Goal: Communication & Community: Answer question/provide support

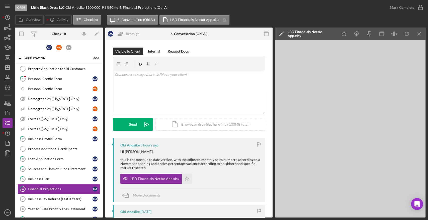
scroll to position [56, 0]
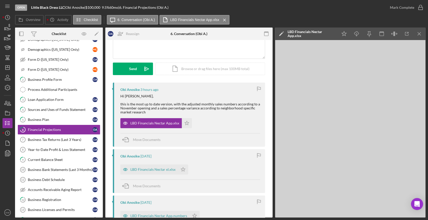
click at [2, 28] on div "Open Little Black Dress LLC | Obi Anosike | $100,000 $100,000 9.5 % 60 mo | 6. …" at bounding box center [214, 110] width 428 height 220
click at [5, 28] on polygon "button" at bounding box center [5, 29] width 1 height 3
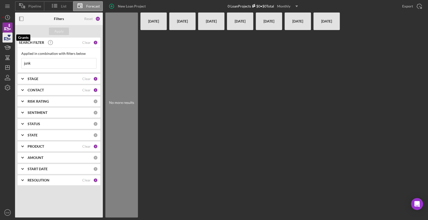
click at [8, 36] on icon "button" at bounding box center [9, 36] width 3 height 3
click at [7, 22] on icon "Icon/History" at bounding box center [7, 17] width 13 height 13
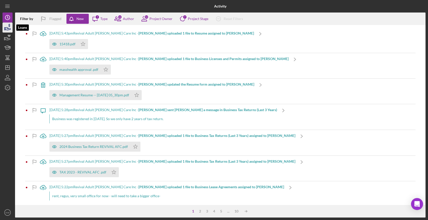
click at [7, 28] on icon "button" at bounding box center [7, 27] width 13 height 13
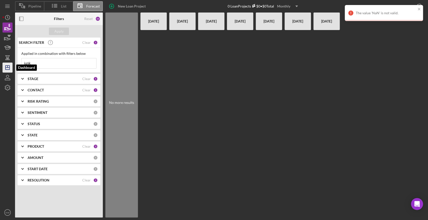
click at [7, 66] on icon "Icon/Dashboard" at bounding box center [7, 67] width 13 height 13
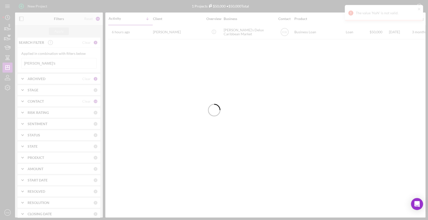
click at [39, 62] on div at bounding box center [214, 110] width 428 height 220
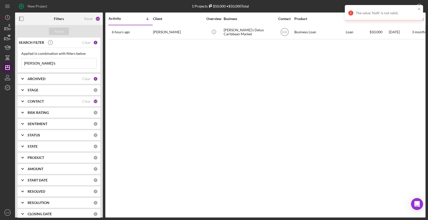
drag, startPoint x: 43, startPoint y: 62, endPoint x: 3, endPoint y: 64, distance: 40.2
click at [3, 64] on div "New Project 1 Projects $50,000 • $50,000 Total dee's Export Icon/Export Filters…" at bounding box center [214, 109] width 423 height 218
click at [54, 31] on button "Apply" at bounding box center [59, 32] width 20 height 8
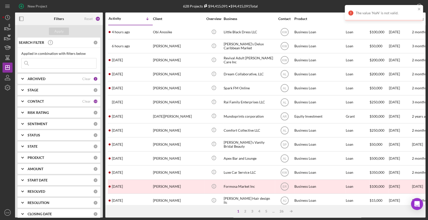
click at [57, 63] on input at bounding box center [59, 63] width 75 height 10
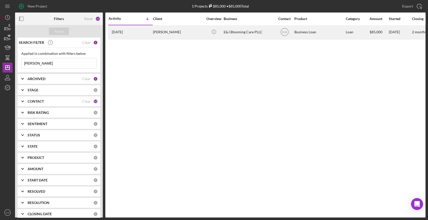
type input "[PERSON_NAME]"
click at [236, 29] on div "E&J Blooming Care PLLC" at bounding box center [249, 32] width 50 height 13
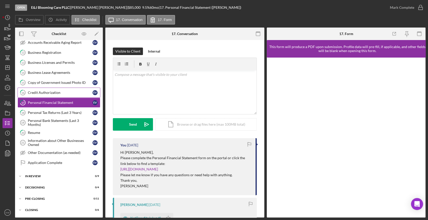
scroll to position [175, 0]
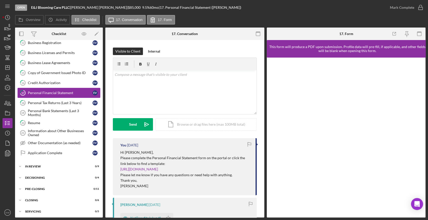
click at [62, 89] on link "17 Personal Financial Statement E V" at bounding box center [59, 93] width 83 height 10
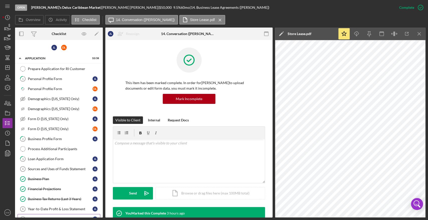
scroll to position [120, 0]
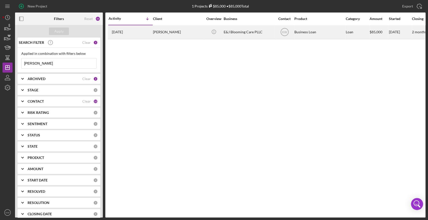
click at [165, 30] on div "[PERSON_NAME]" at bounding box center [178, 32] width 50 height 13
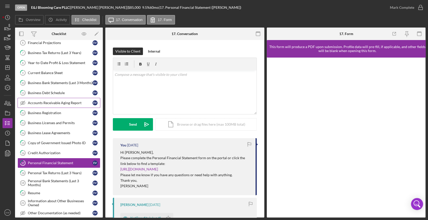
scroll to position [138, 0]
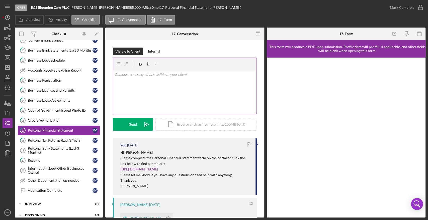
click at [159, 92] on div "v Color teal Color pink Remove color Add row above Add row below Add column bef…" at bounding box center [184, 92] width 143 height 44
click at [197, 86] on div "v Color teal Color pink Remove color Add row above Add row below Add column bef…" at bounding box center [184, 92] width 143 height 44
click at [199, 83] on p "Please upload your personal financial statement here." at bounding box center [185, 83] width 140 height 6
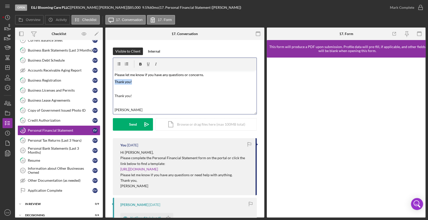
drag, startPoint x: 115, startPoint y: 81, endPoint x: 152, endPoint y: 83, distance: 37.4
click at [152, 83] on p "Thank you!" at bounding box center [185, 82] width 140 height 6
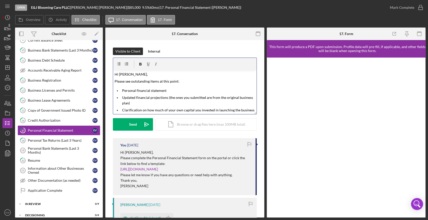
scroll to position [45, 0]
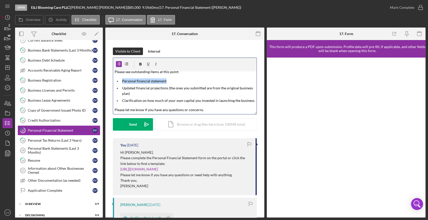
drag, startPoint x: 171, startPoint y: 80, endPoint x: 120, endPoint y: 81, distance: 51.2
click at [121, 81] on li "Personal financial statement" at bounding box center [189, 81] width 136 height 6
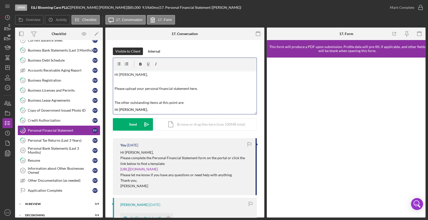
scroll to position [28, 0]
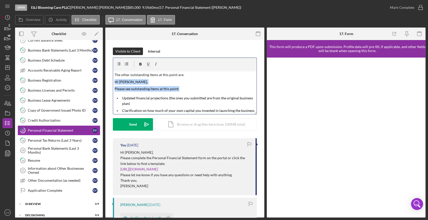
drag, startPoint x: 183, startPoint y: 86, endPoint x: 192, endPoint y: 76, distance: 13.3
click at [192, 76] on div "v Color teal Color pink Remove color Add row above Add row below Add column bef…" at bounding box center [184, 92] width 143 height 44
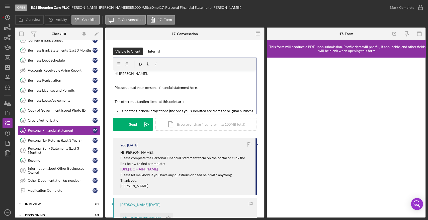
scroll to position [0, 0]
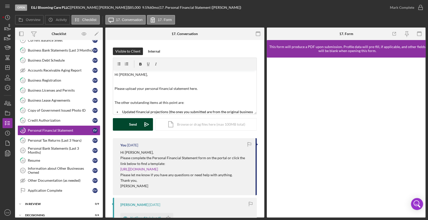
click at [125, 130] on button "Send Icon/icon-invite-send" at bounding box center [133, 124] width 40 height 13
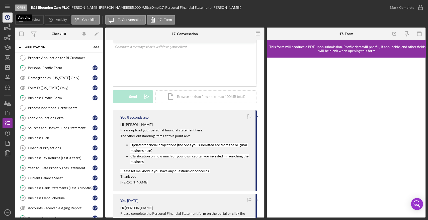
click at [10, 16] on circle "button" at bounding box center [7, 17] width 5 height 5
